Goal: Task Accomplishment & Management: Manage account settings

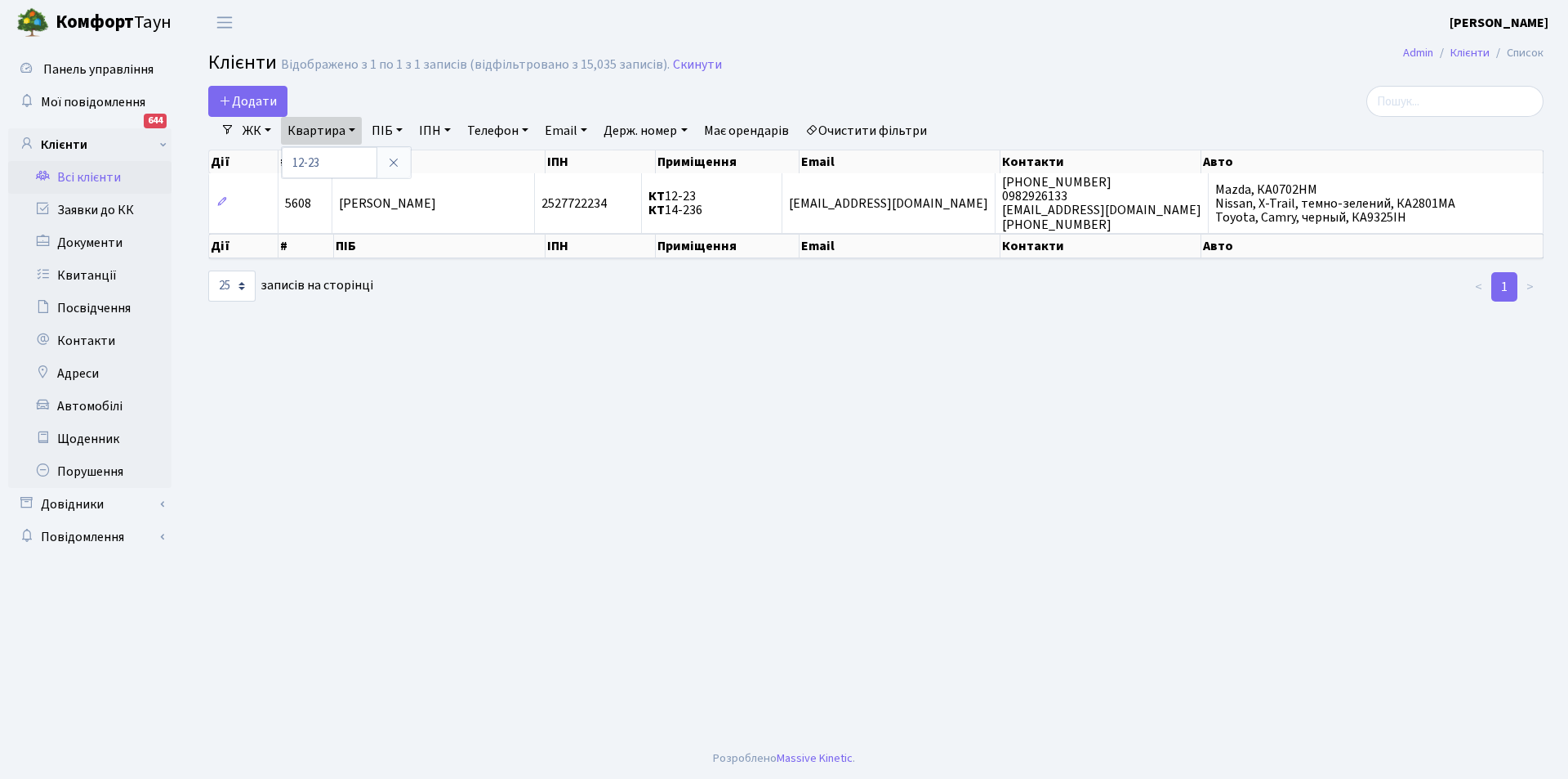
select select "25"
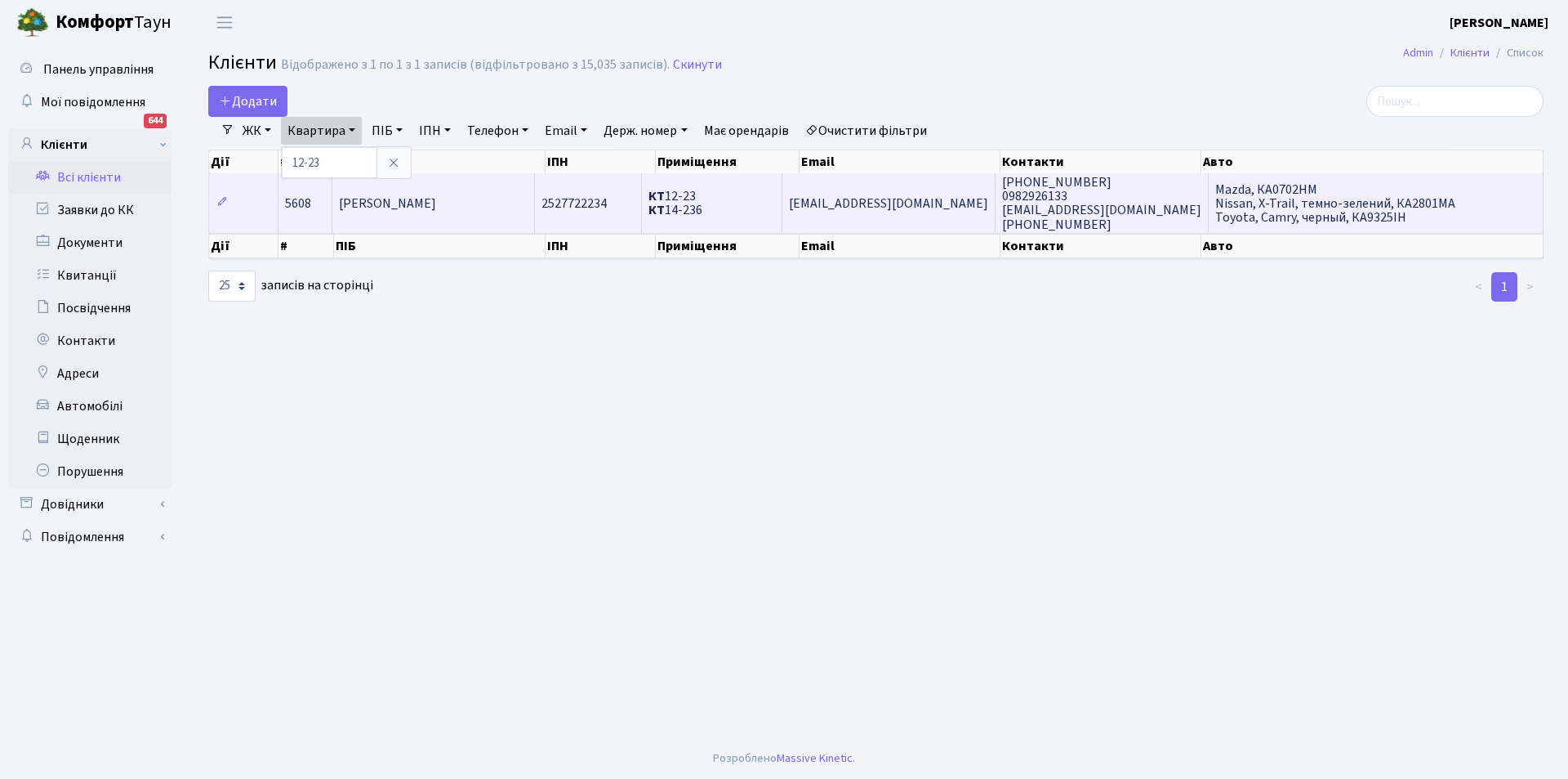
click at [631, 185] on td "2527722234" at bounding box center [588, 203] width 107 height 59
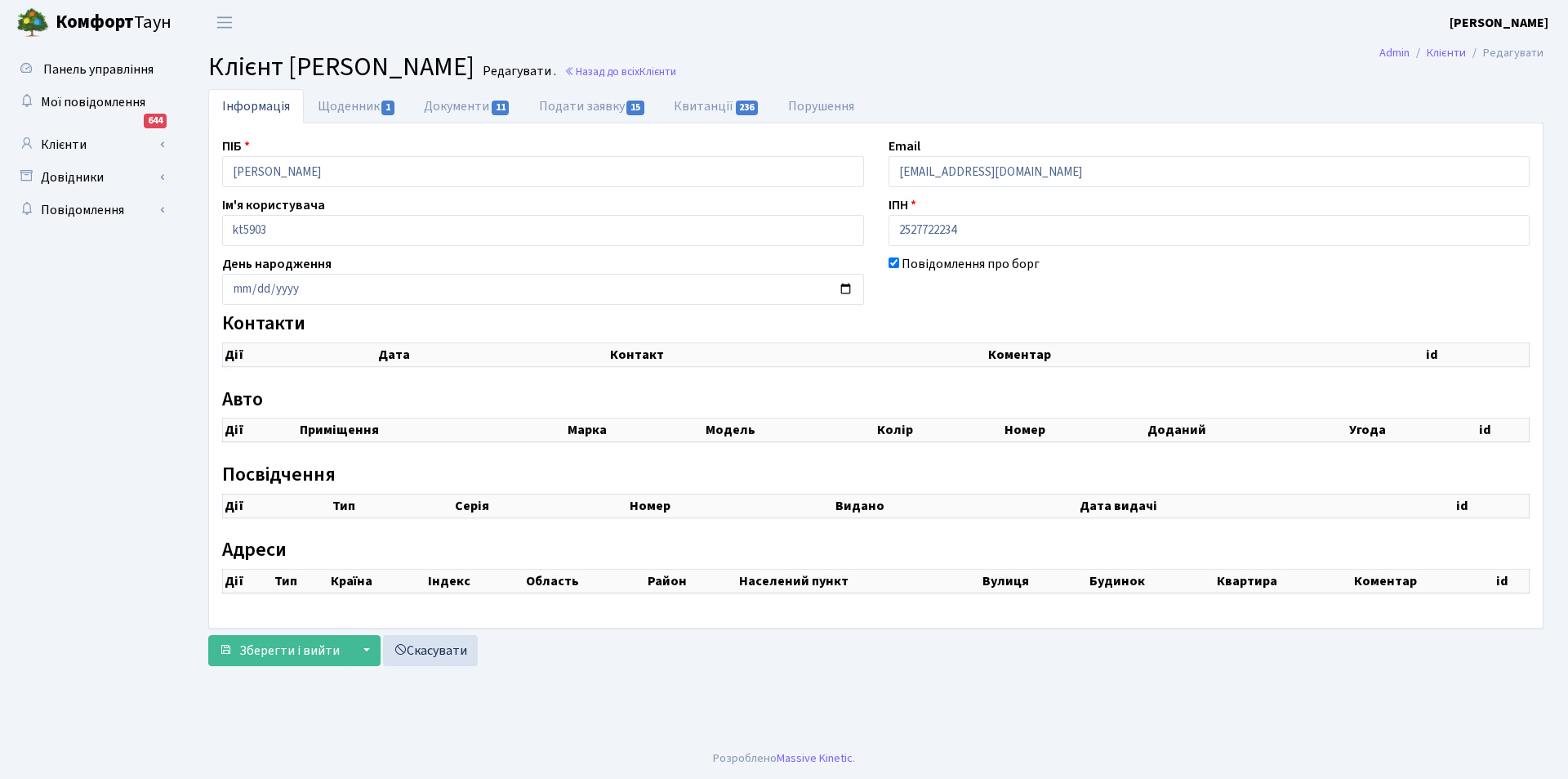
click at [442, 358] on th "Дата" at bounding box center [492, 354] width 232 height 24
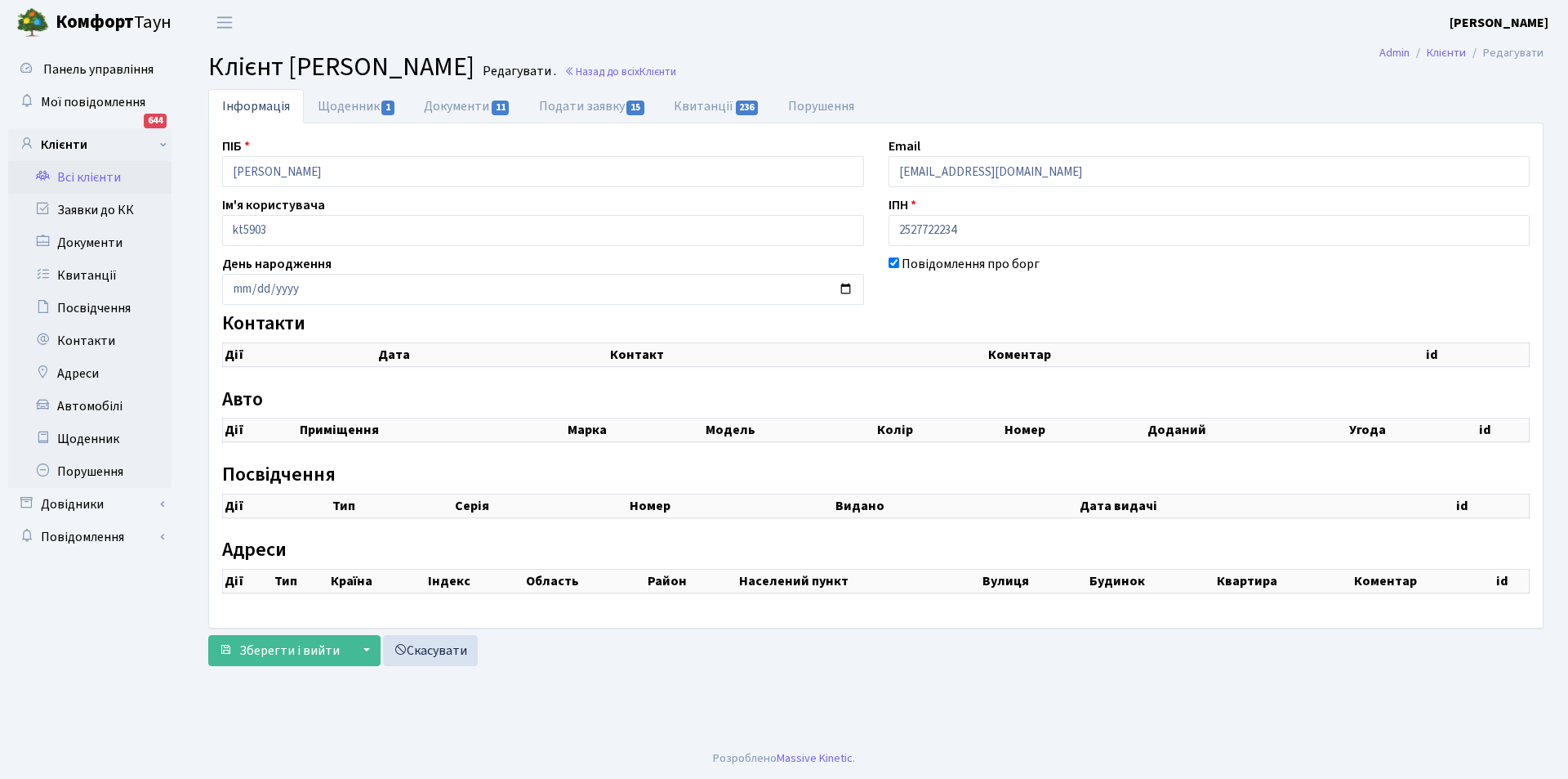
click at [424, 359] on th "Дата" at bounding box center [492, 354] width 232 height 24
checkbox input "true"
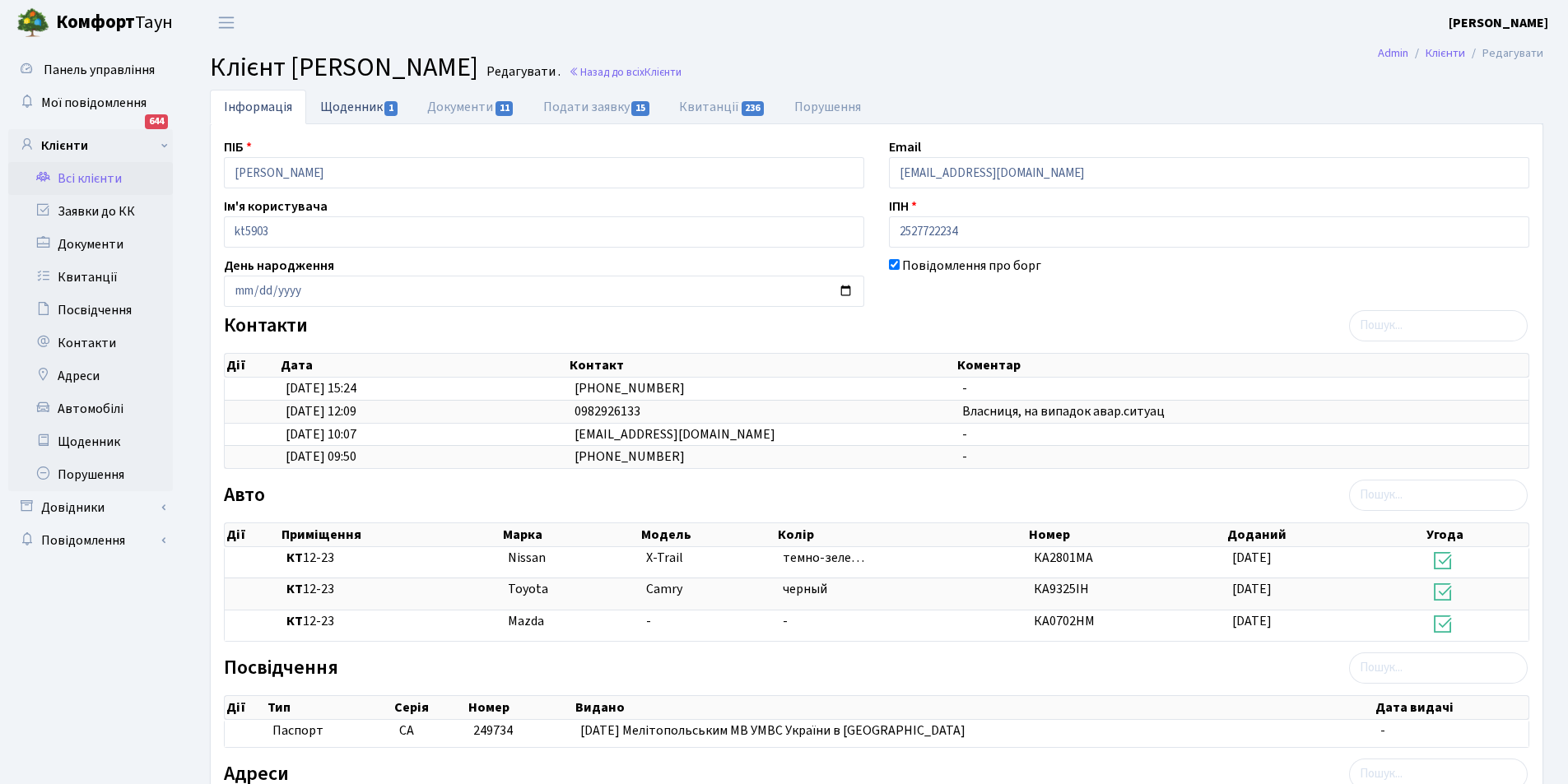
click at [356, 100] on link "Щоденник 1" at bounding box center [359, 107] width 107 height 34
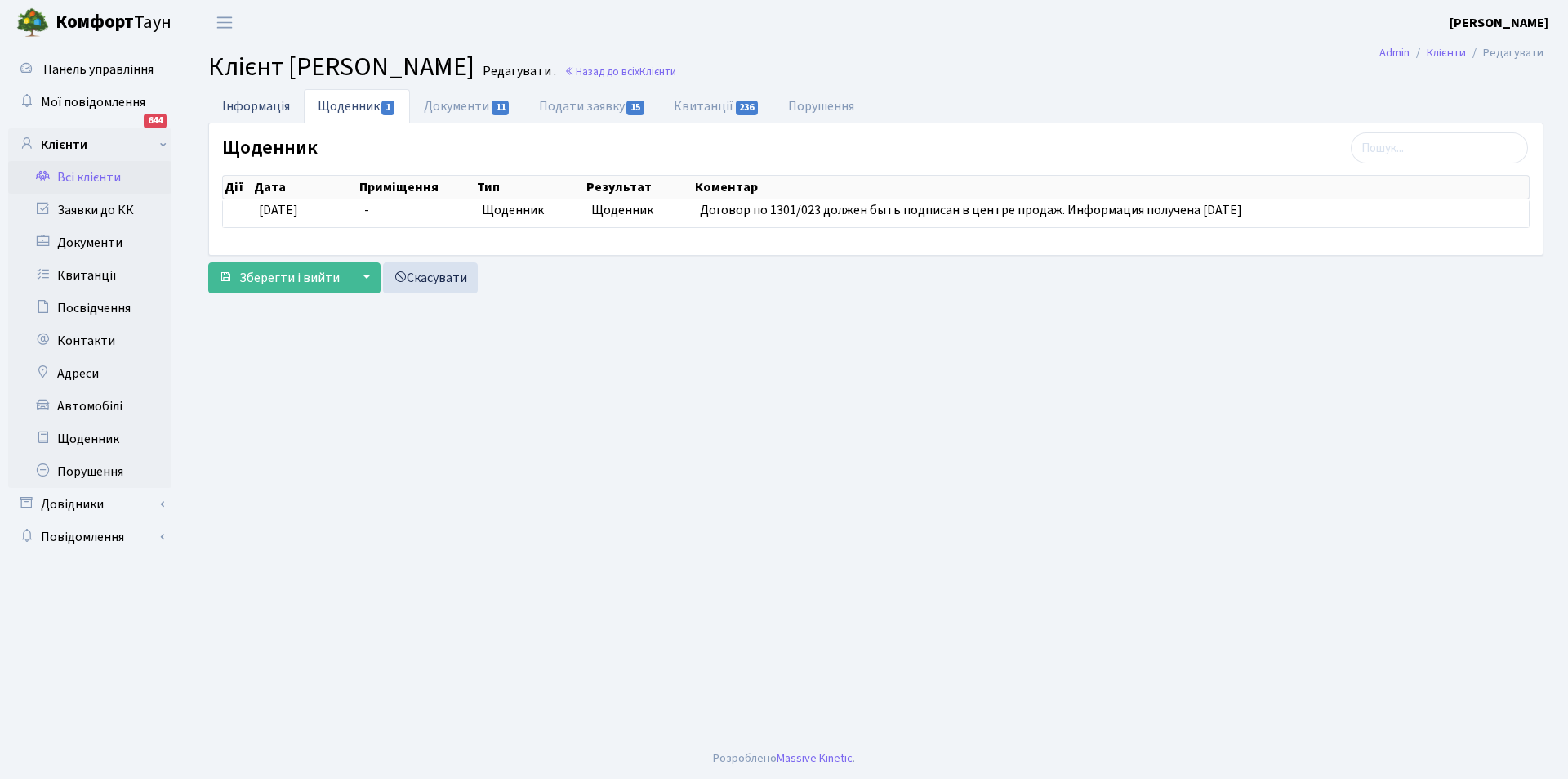
click at [258, 112] on link "Інформація" at bounding box center [256, 106] width 96 height 34
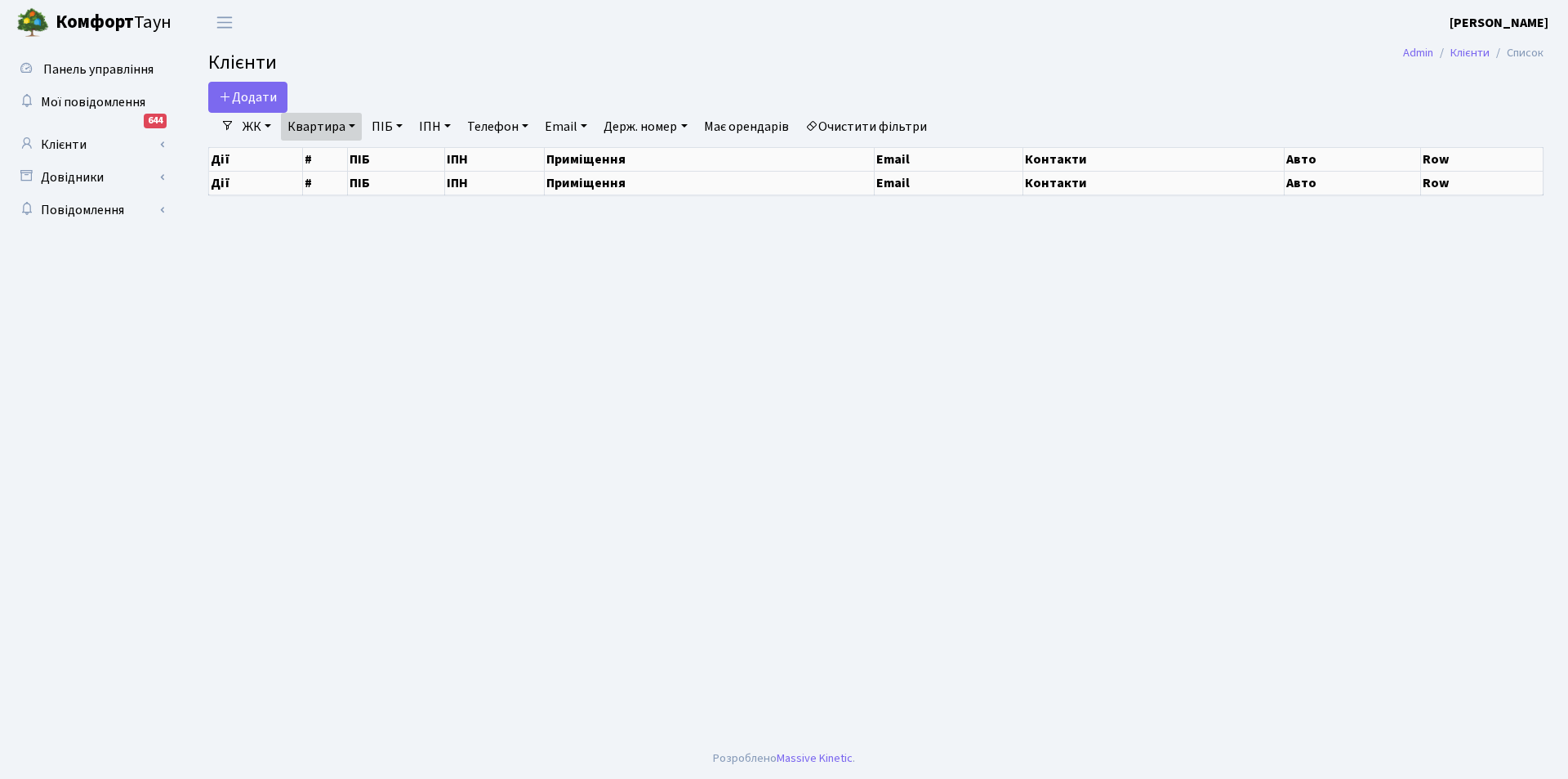
select select "25"
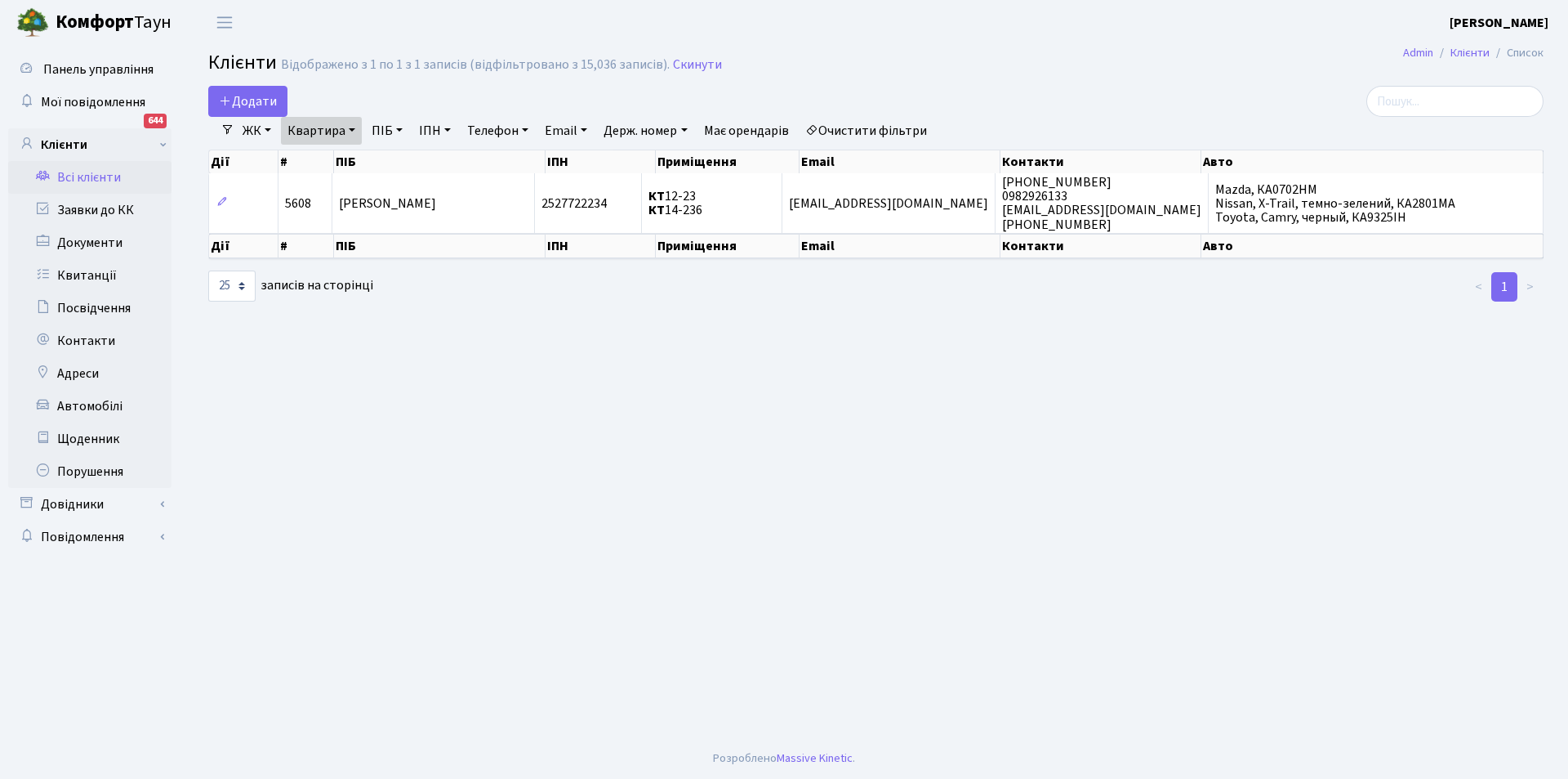
click at [331, 141] on link "Квартира" at bounding box center [321, 130] width 81 height 28
click at [338, 163] on input "12-23" at bounding box center [330, 162] width 96 height 31
type input "12-28"
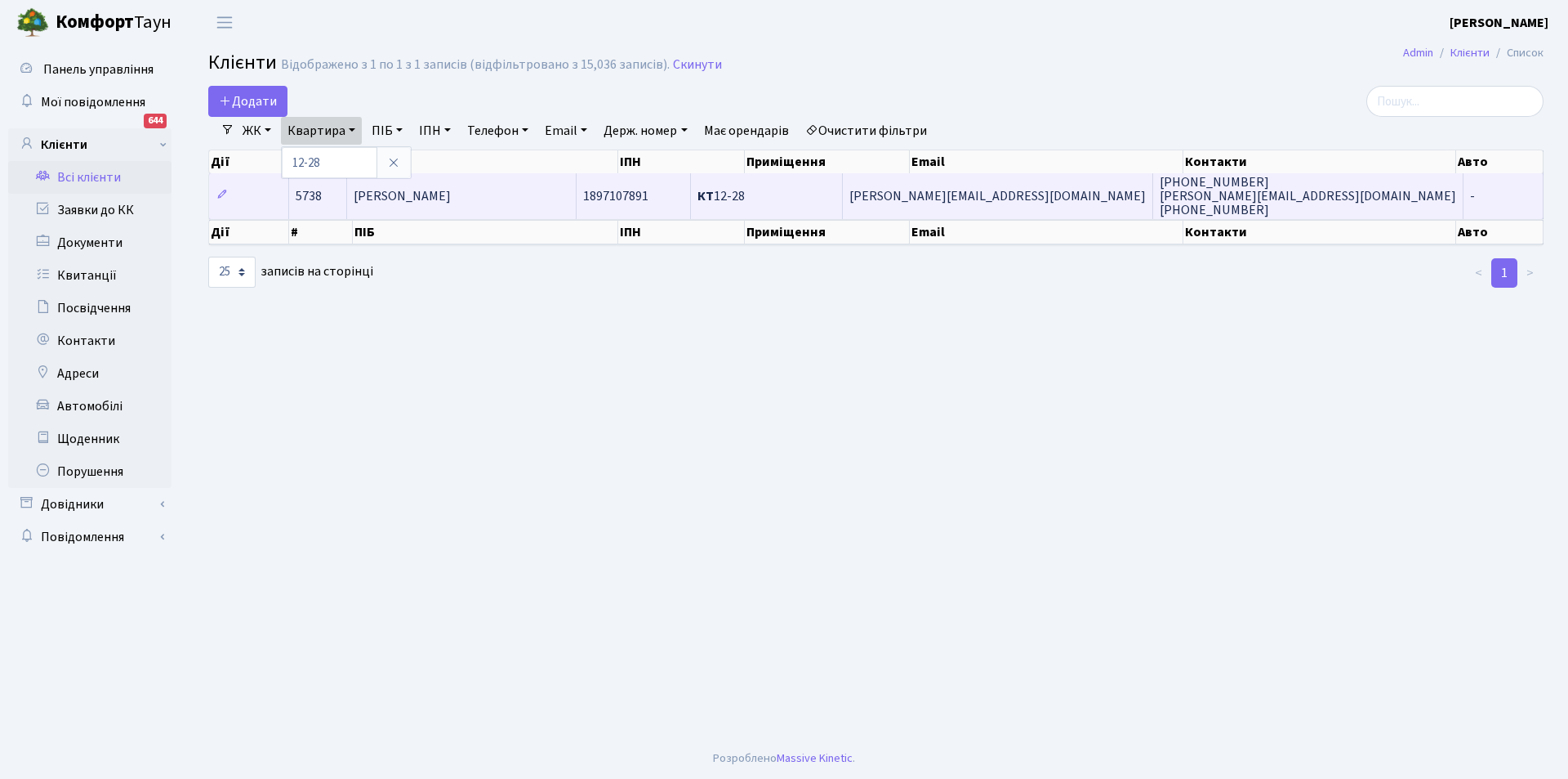
click at [559, 207] on td "Прісний Сергій Борисович" at bounding box center [462, 196] width 229 height 45
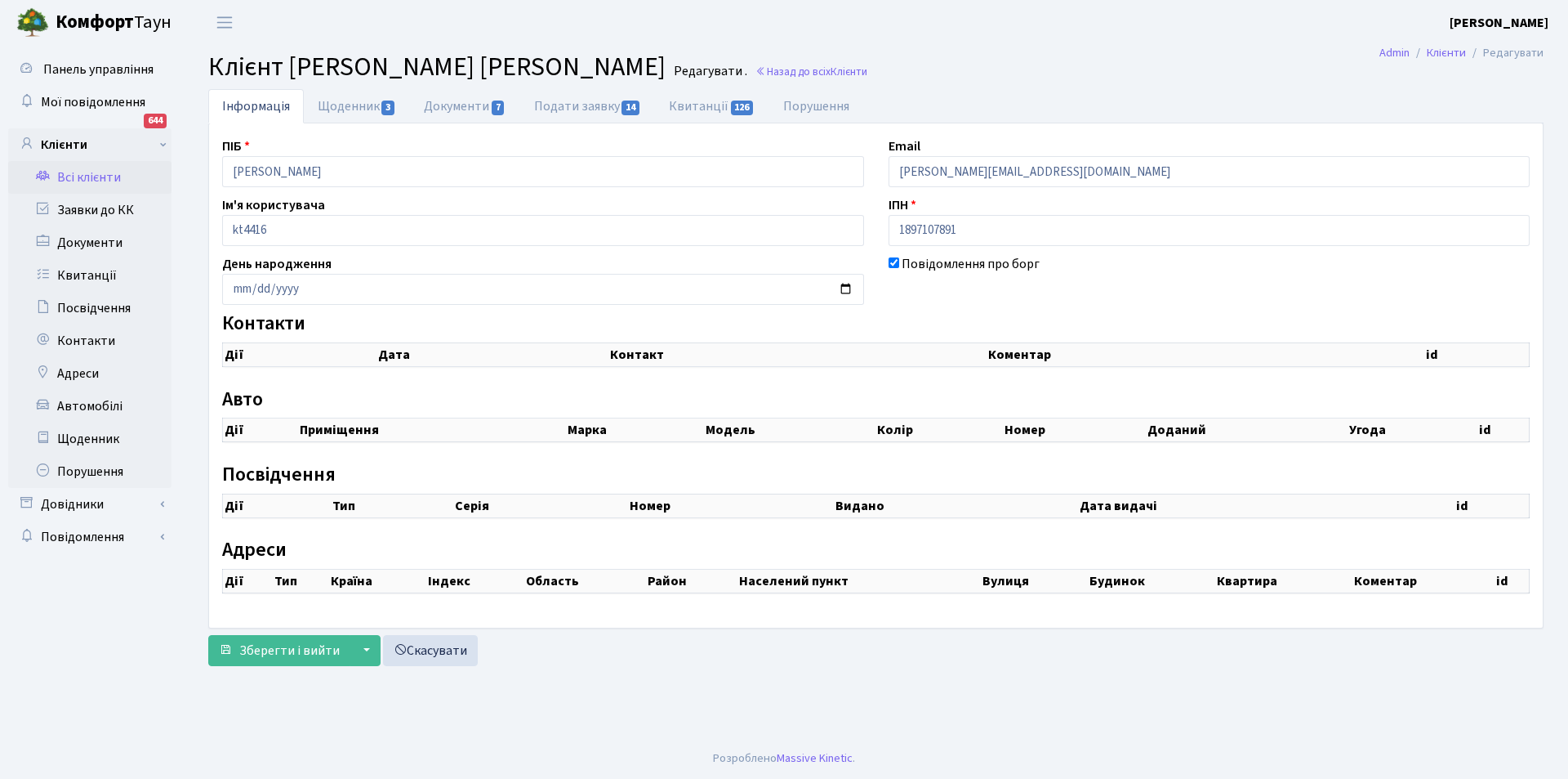
select select "25"
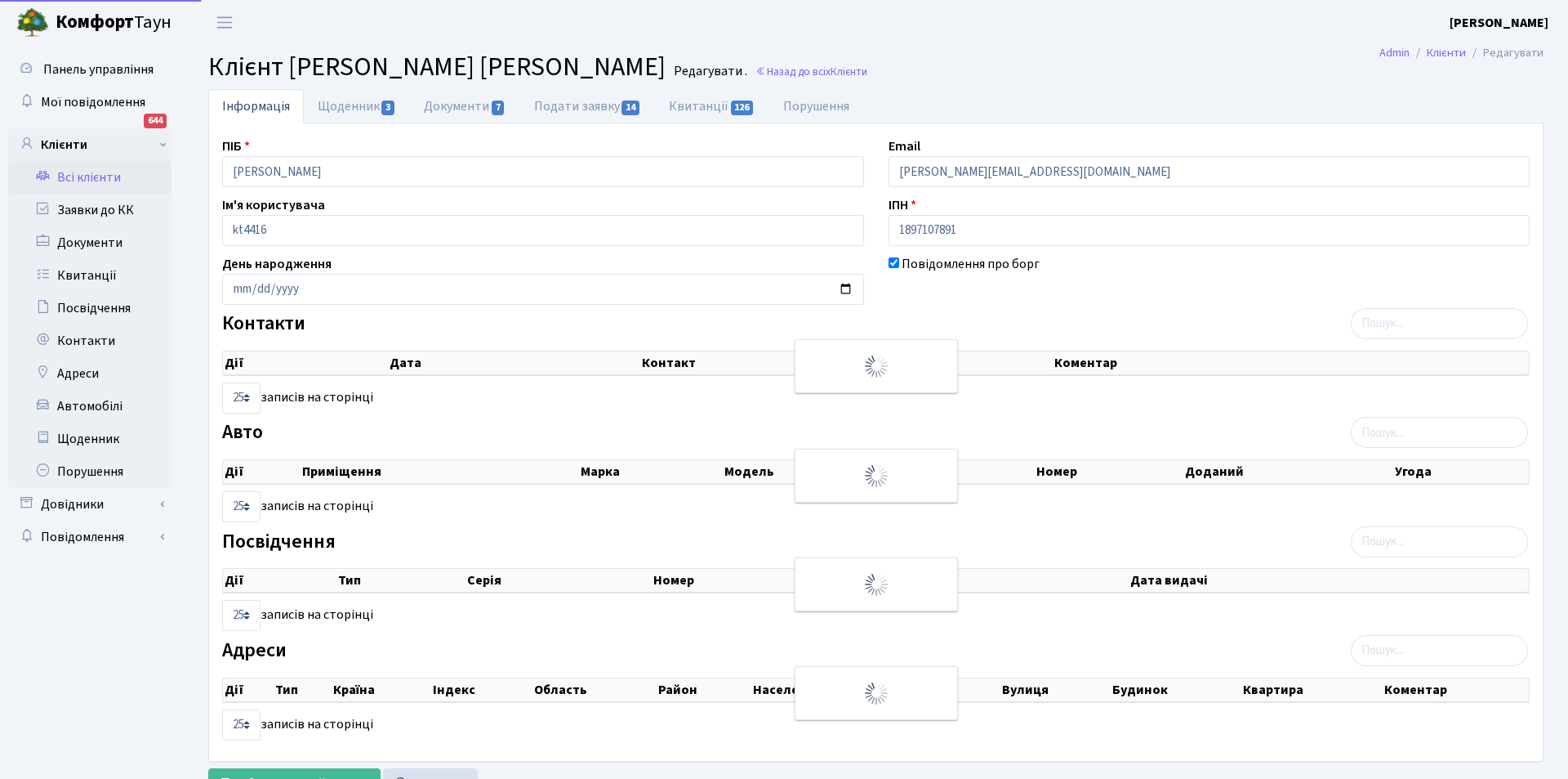
checkbox input "true"
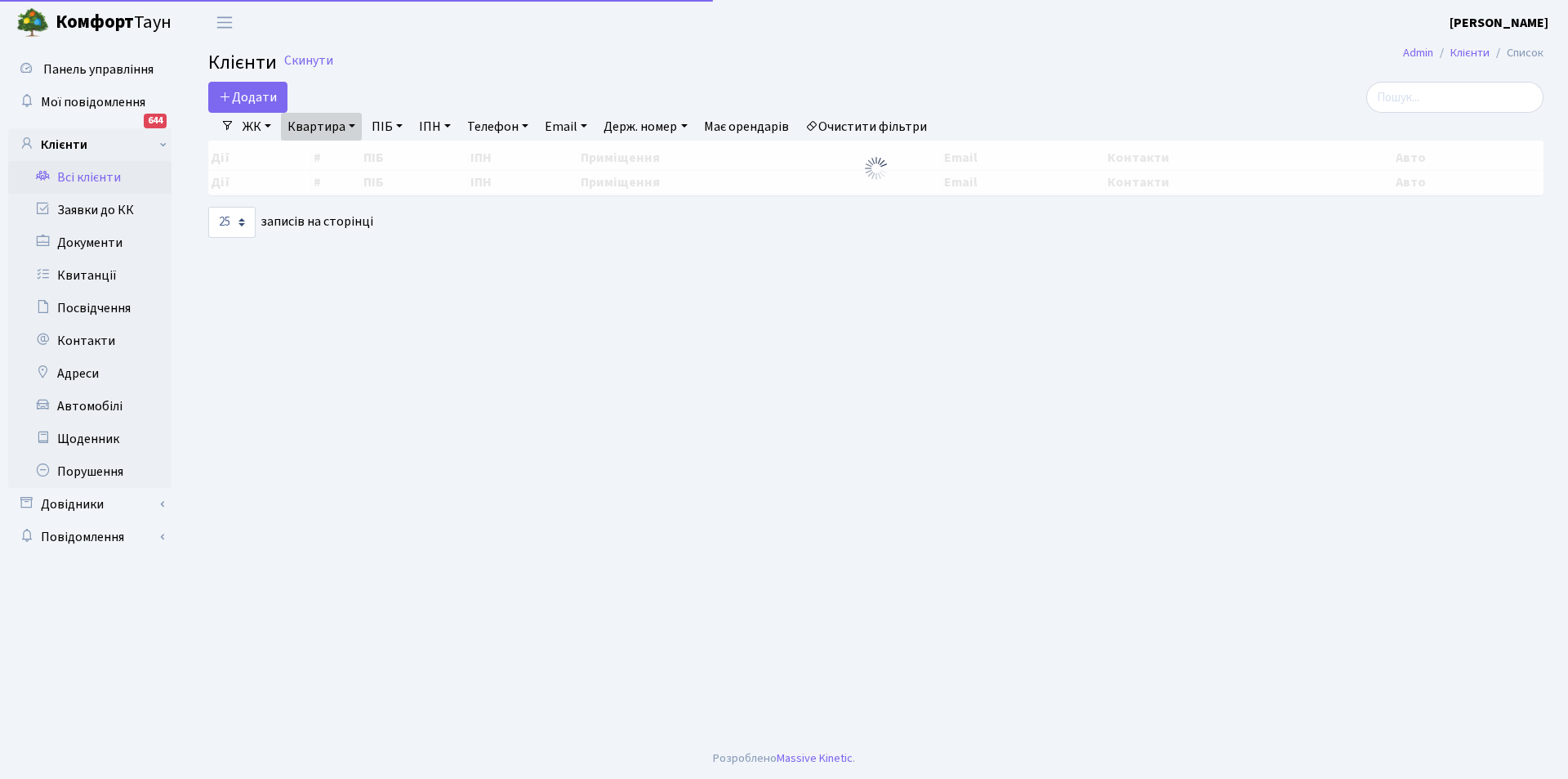
select select "25"
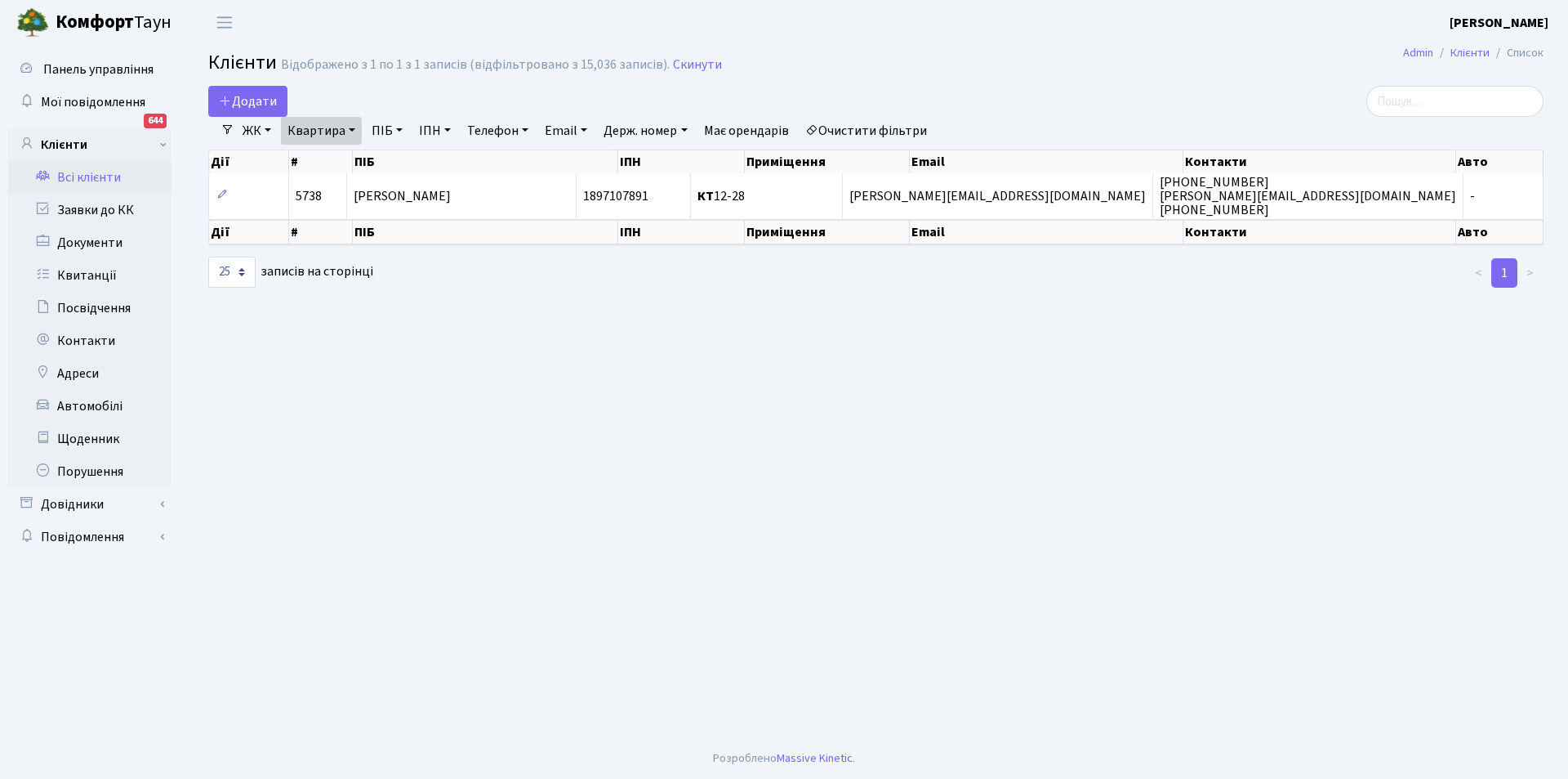
click at [319, 125] on link "Квартира" at bounding box center [321, 130] width 81 height 28
click at [340, 165] on input "12-28" at bounding box center [330, 162] width 96 height 31
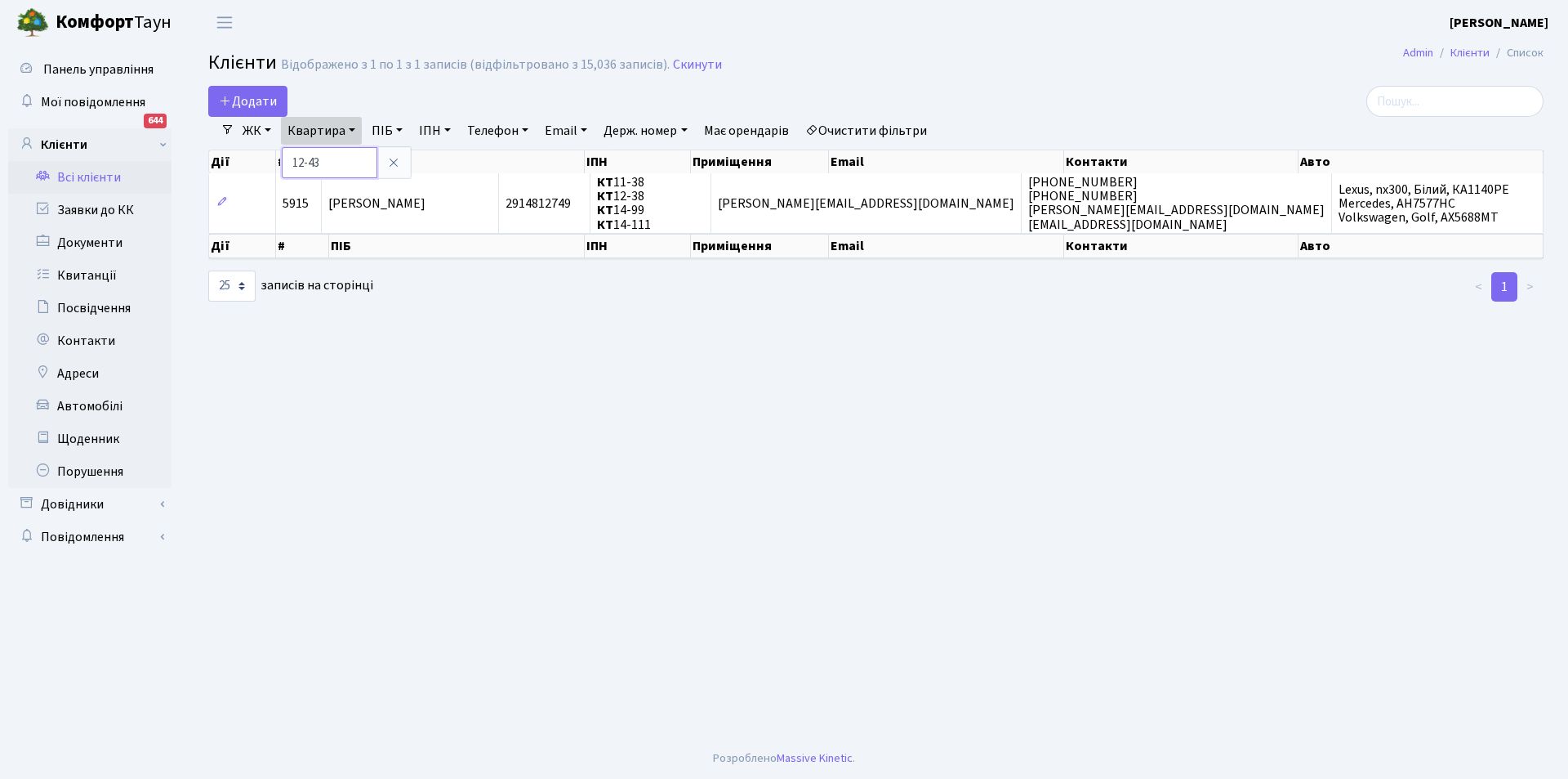
type input "12-43"
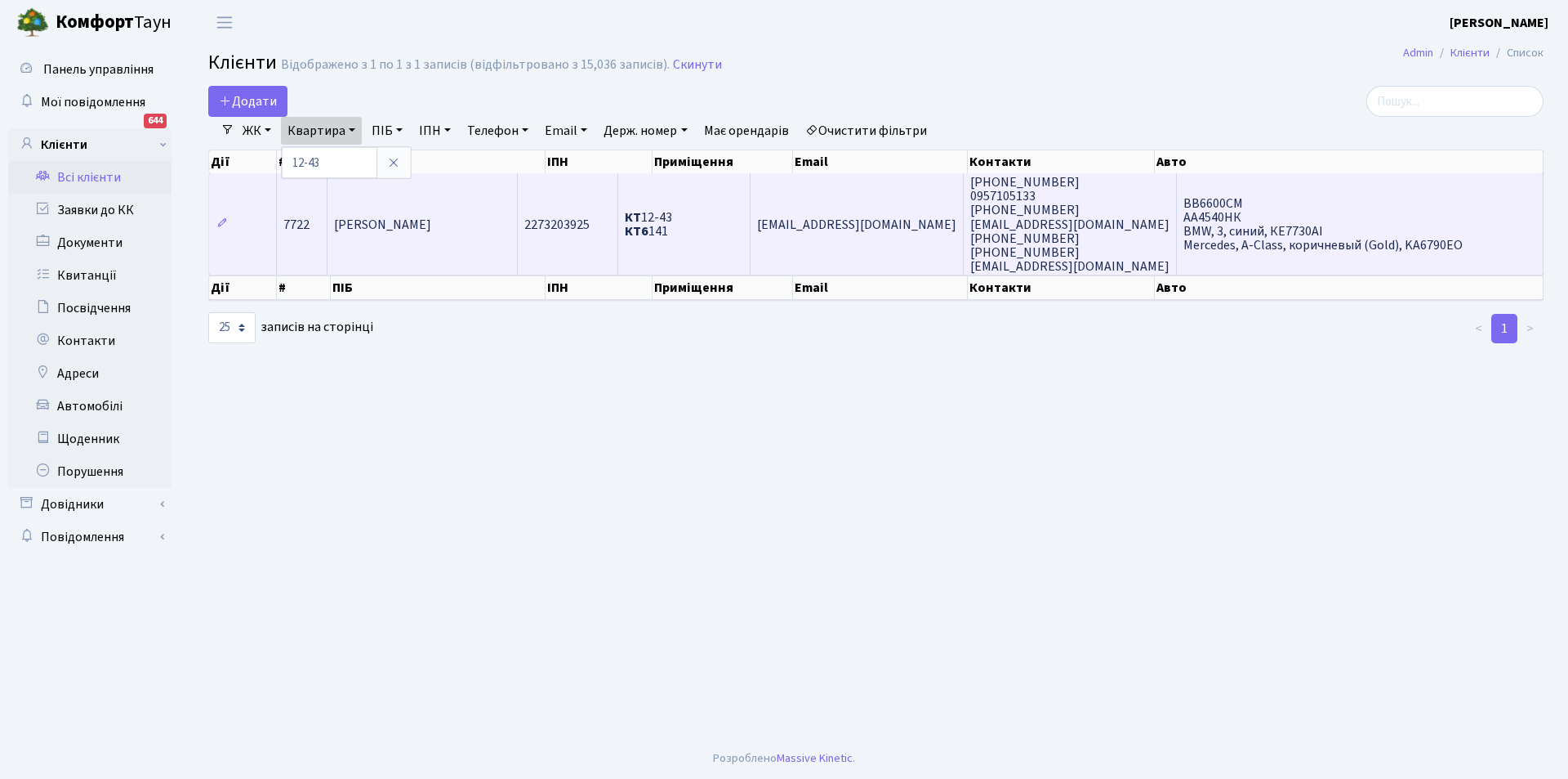
click at [956, 245] on td "[EMAIL_ADDRESS][DOMAIN_NAME]" at bounding box center [858, 224] width 213 height 101
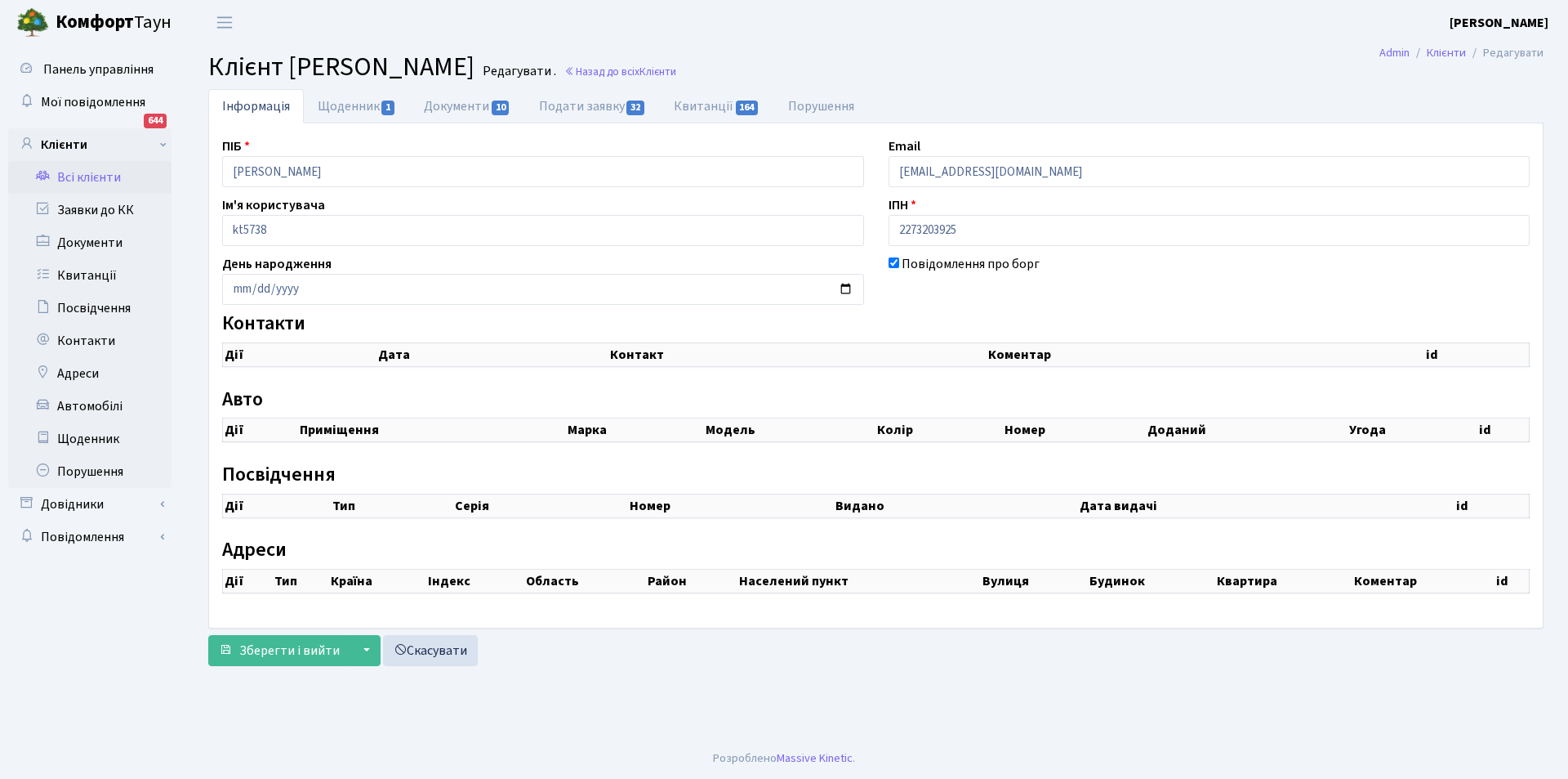
checkbox input "true"
